Goal: Find specific page/section: Find specific page/section

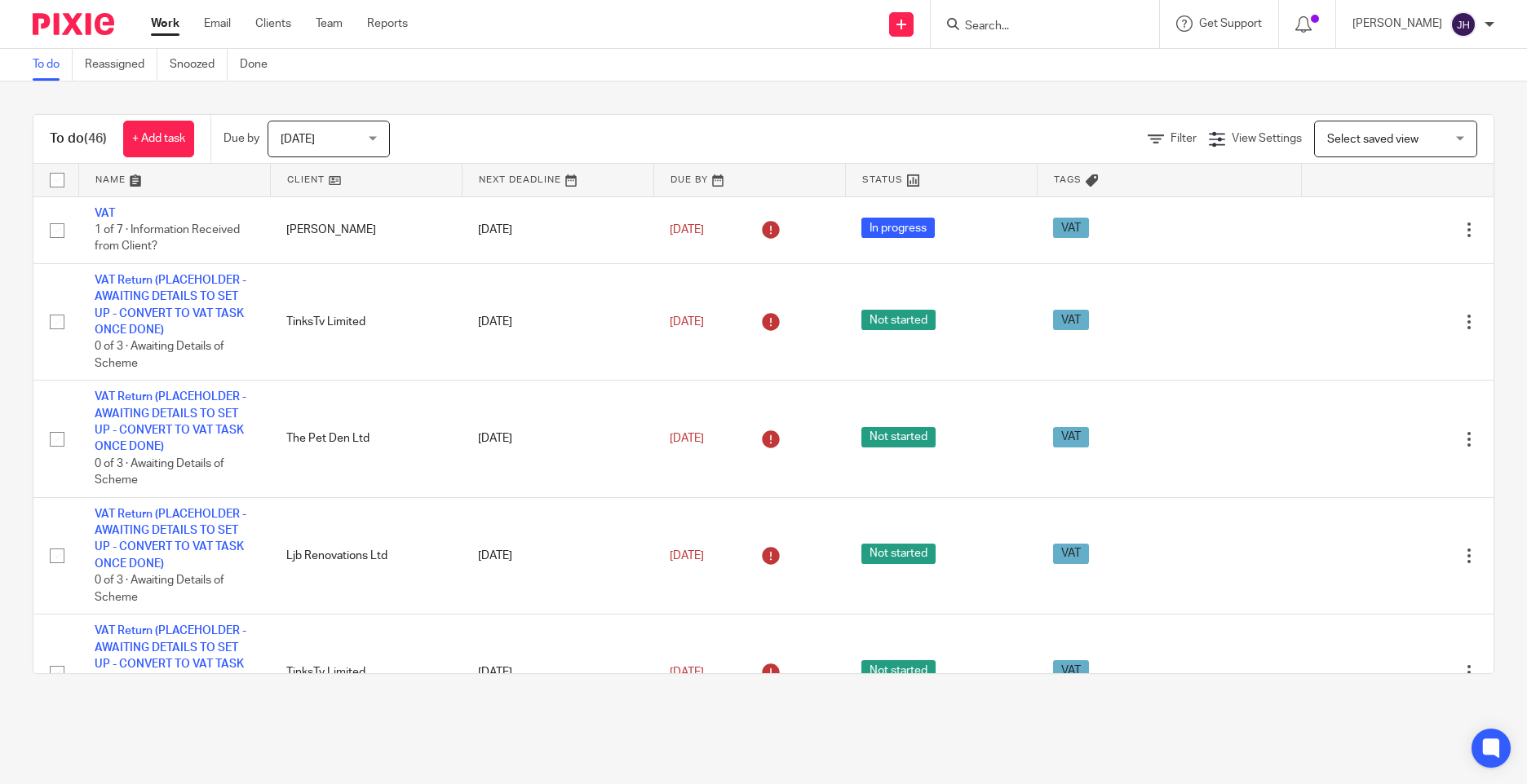
click at [1057, 31] on input "Search" at bounding box center [1036, 27] width 147 height 15
type input "rbb"
click at [1059, 66] on link at bounding box center [1081, 69] width 243 height 37
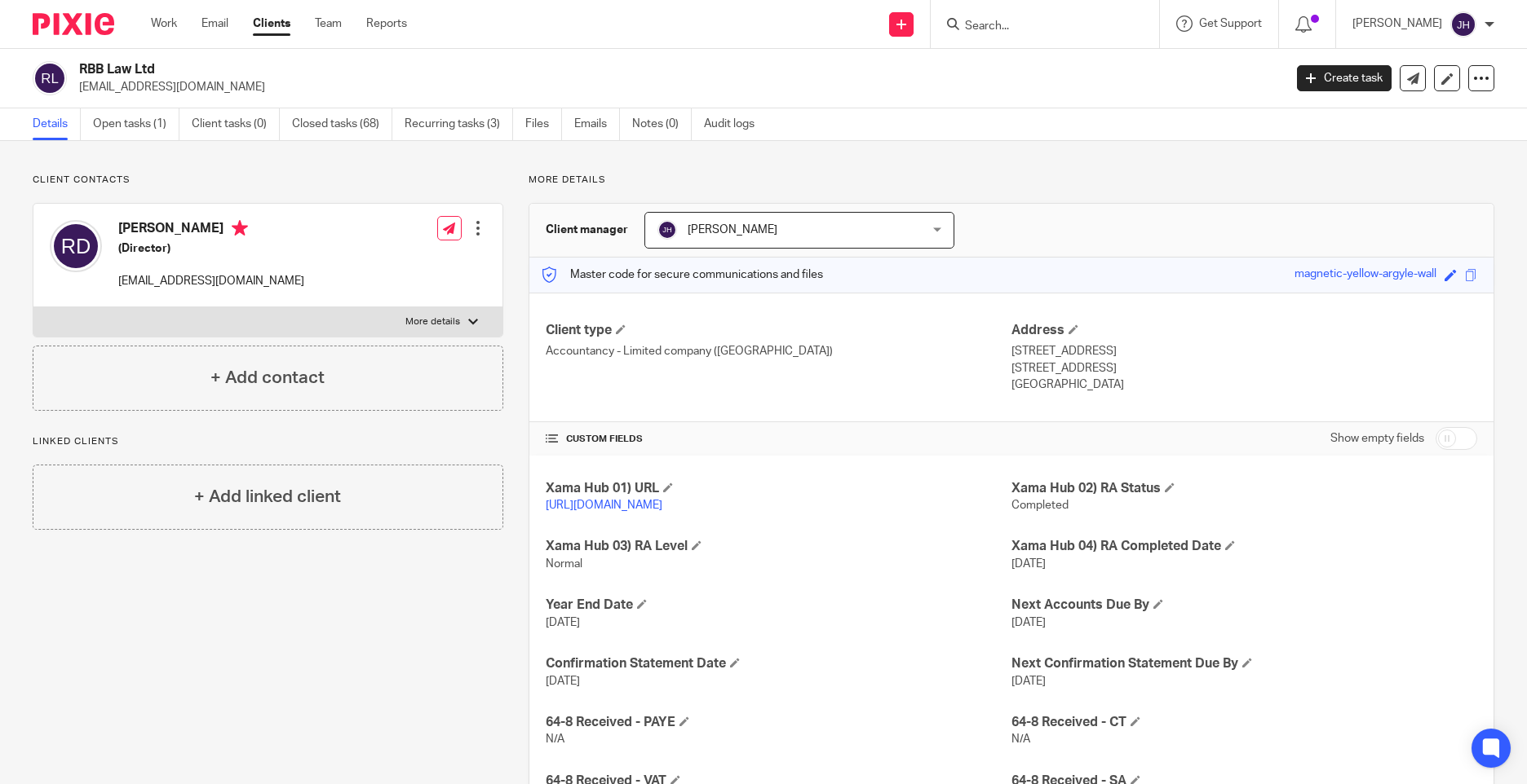
scroll to position [97, 0]
